Goal: Task Accomplishment & Management: Manage account settings

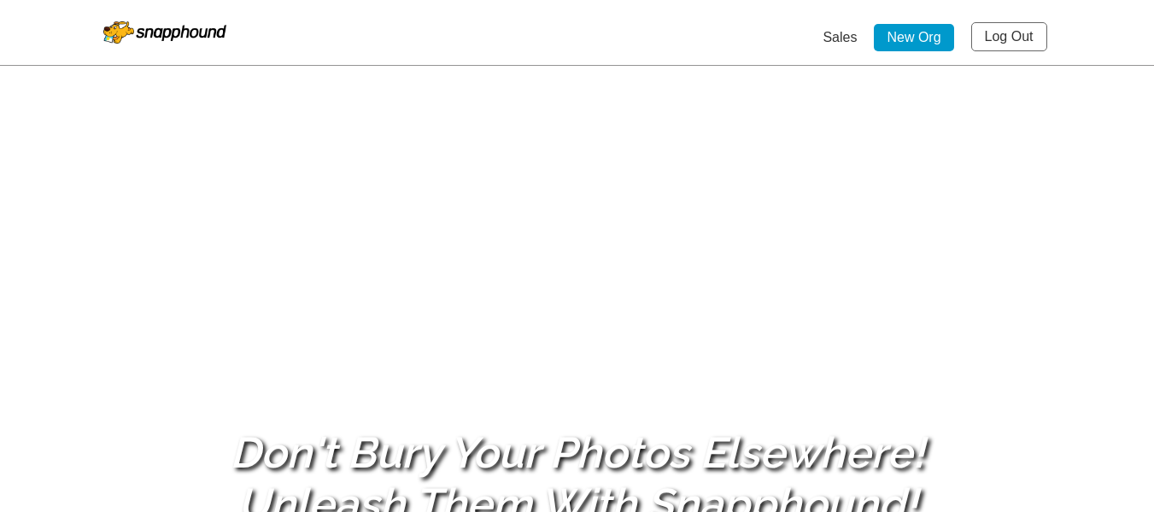
click at [1026, 35] on link "Log Out" at bounding box center [1009, 36] width 76 height 29
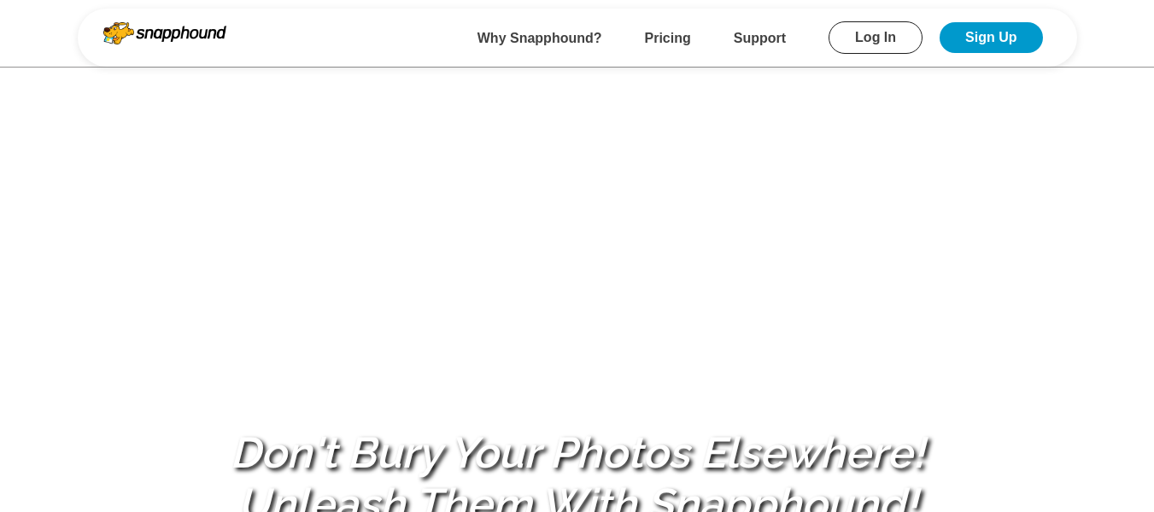
click at [882, 21] on link "Log In" at bounding box center [875, 37] width 94 height 32
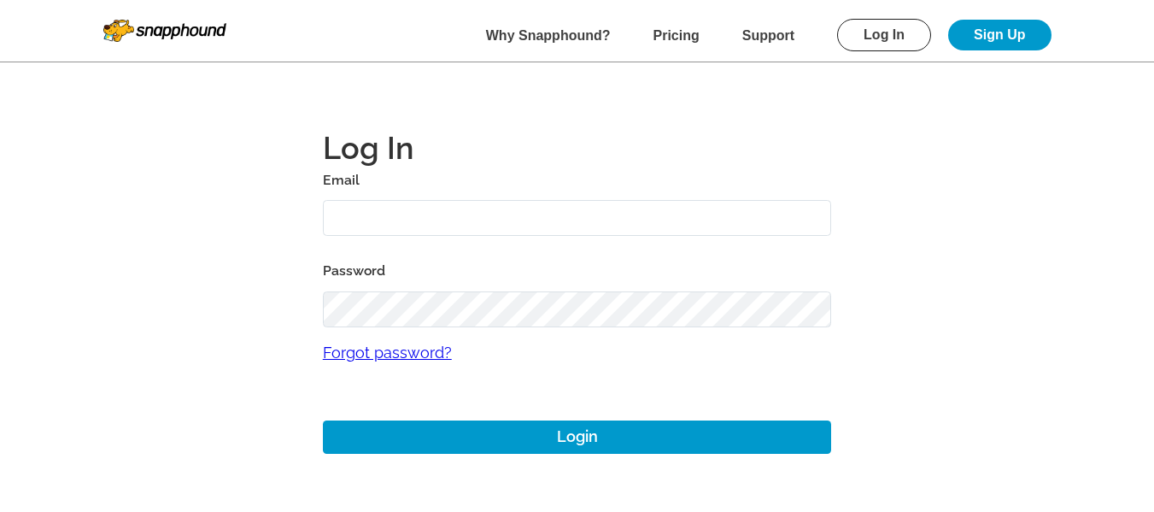
click at [464, 222] on input "text" at bounding box center [577, 218] width 509 height 37
type input "[EMAIL_ADDRESS][DOMAIN_NAME]"
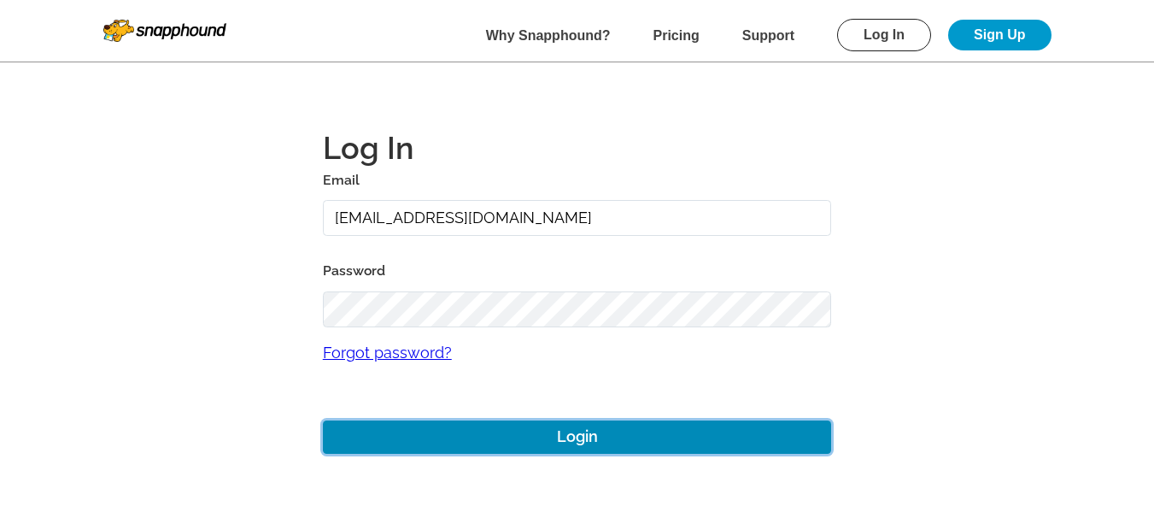
click at [547, 435] on button "Login" at bounding box center [577, 436] width 509 height 33
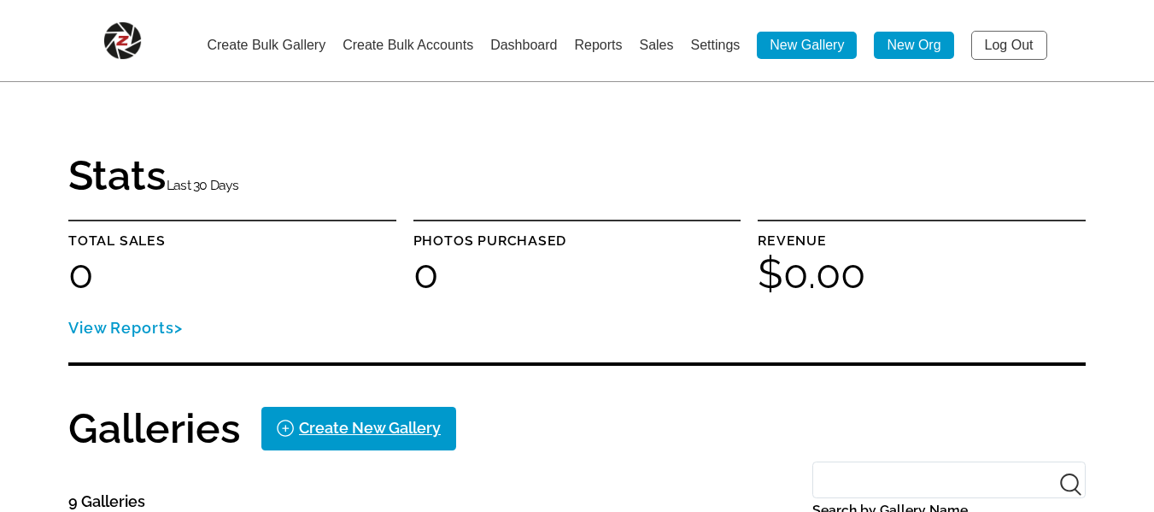
click at [708, 46] on link "Settings" at bounding box center [715, 45] width 50 height 15
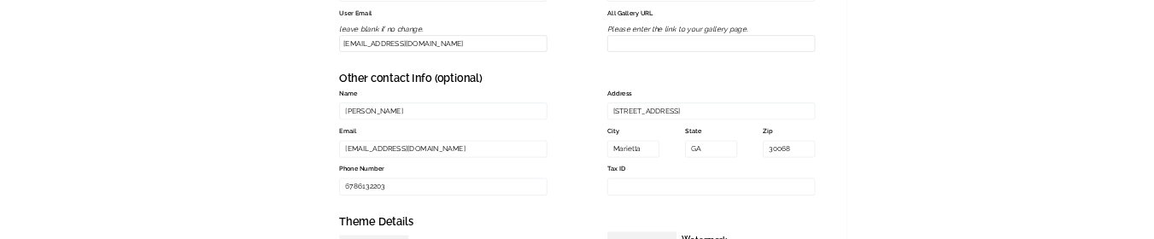
scroll to position [598, 0]
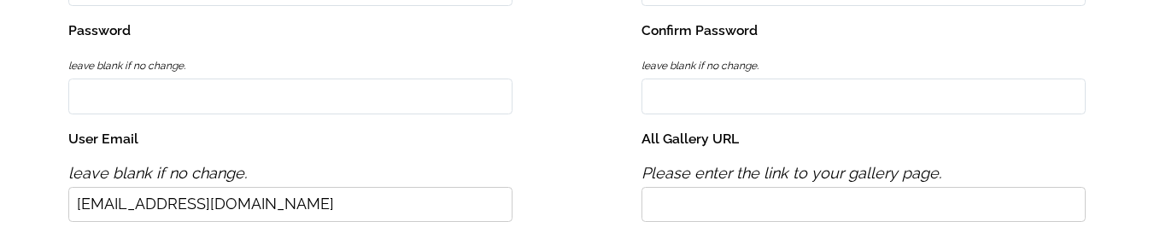
scroll to position [598, 0]
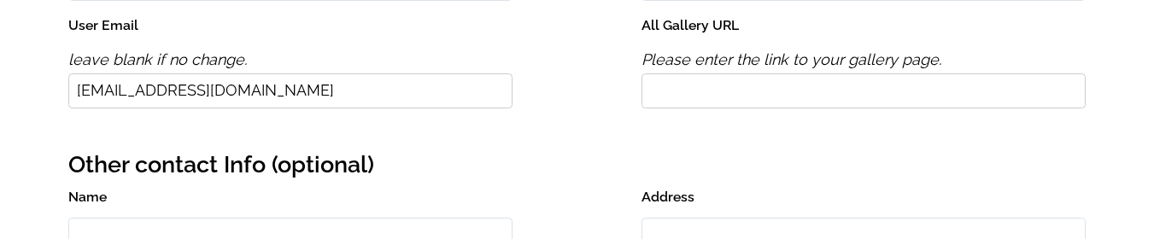
click at [677, 92] on input "All Gallery URL" at bounding box center [863, 90] width 444 height 35
type input "https://xyz.com"
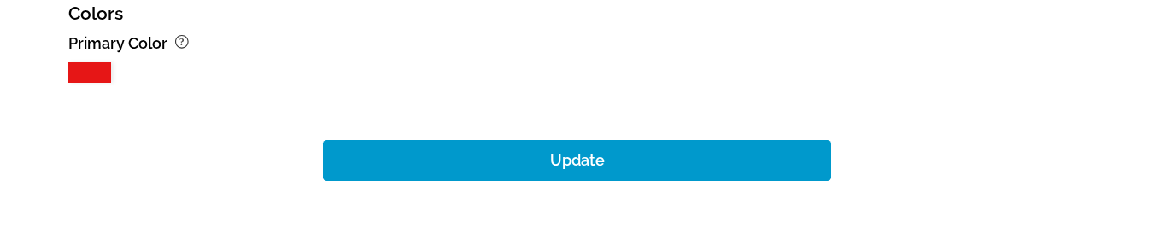
scroll to position [2050, 0]
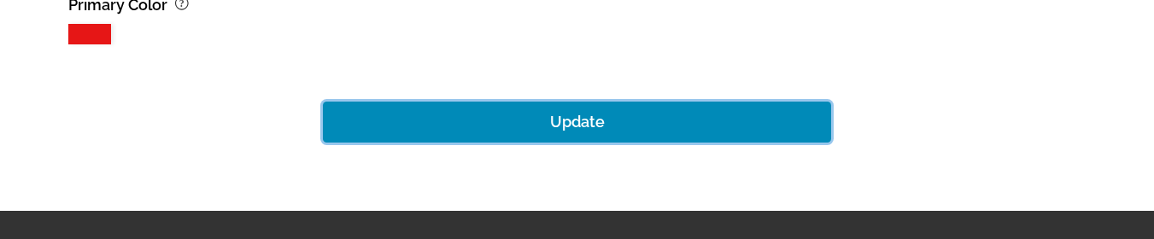
click at [579, 103] on button "Update" at bounding box center [577, 122] width 509 height 41
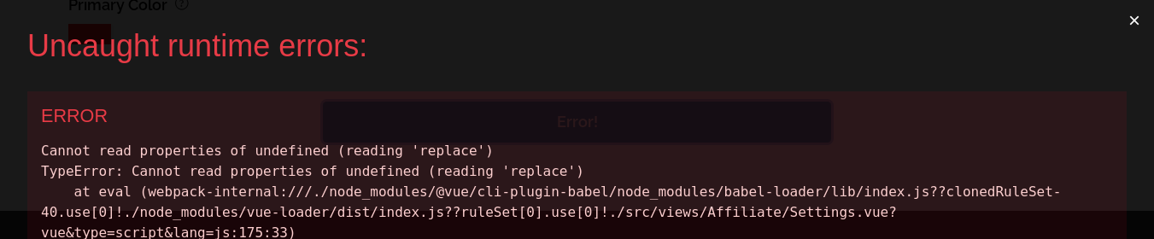
scroll to position [0, 0]
